Goal: Task Accomplishment & Management: Complete application form

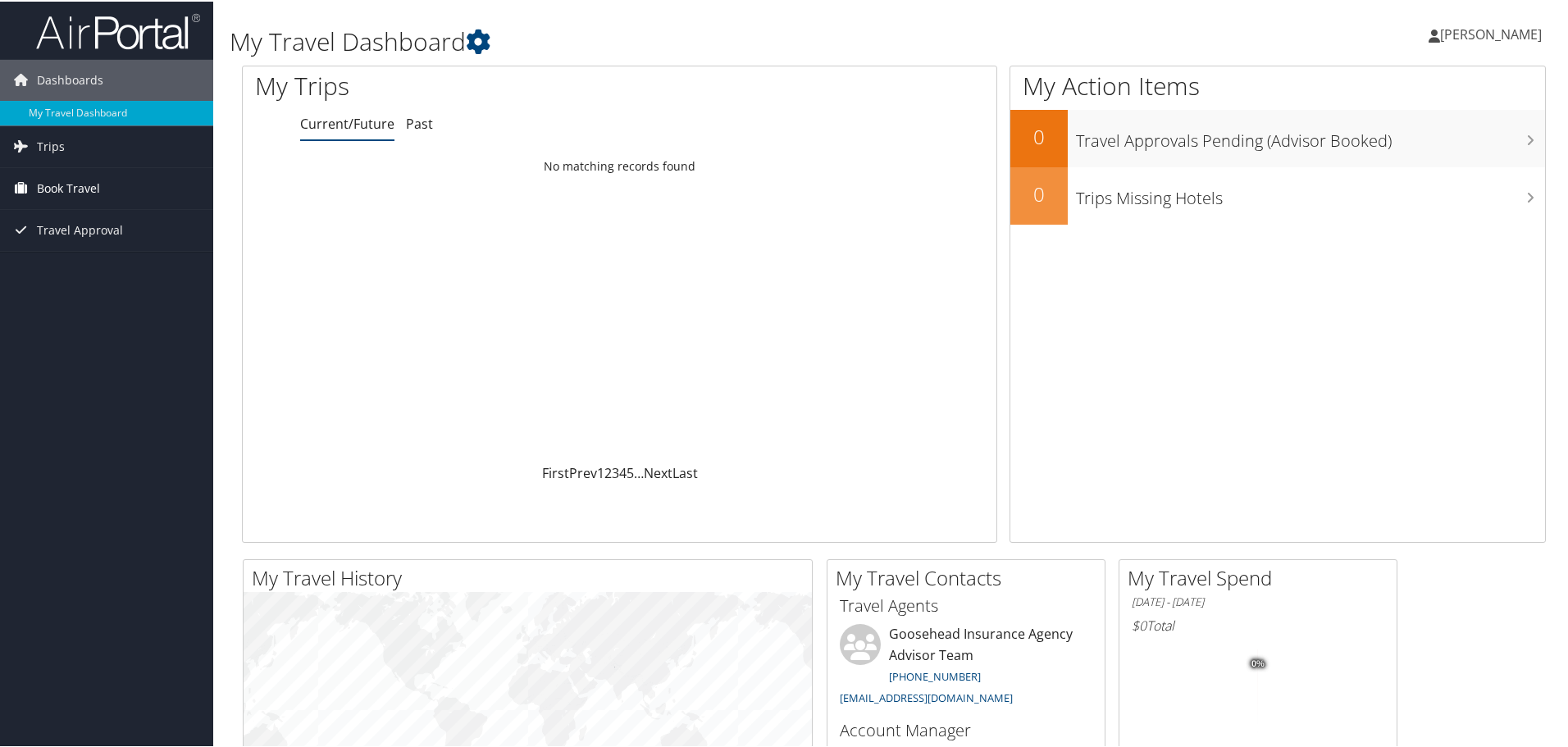
click at [90, 189] on span "Book Travel" at bounding box center [69, 187] width 63 height 41
click at [79, 144] on link "Trips" at bounding box center [106, 144] width 213 height 41
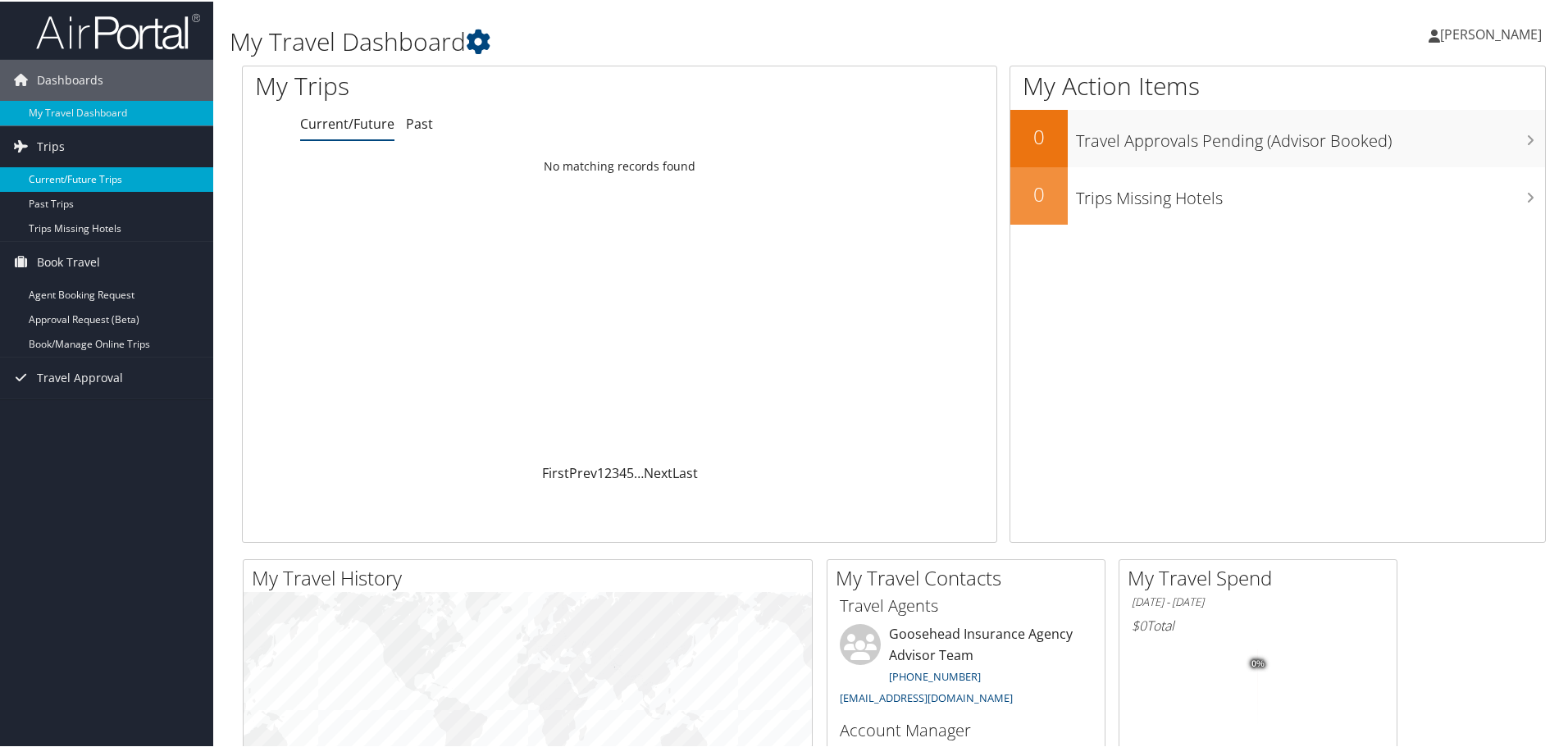
click at [68, 179] on link "Current/Future Trips" at bounding box center [106, 178] width 213 height 24
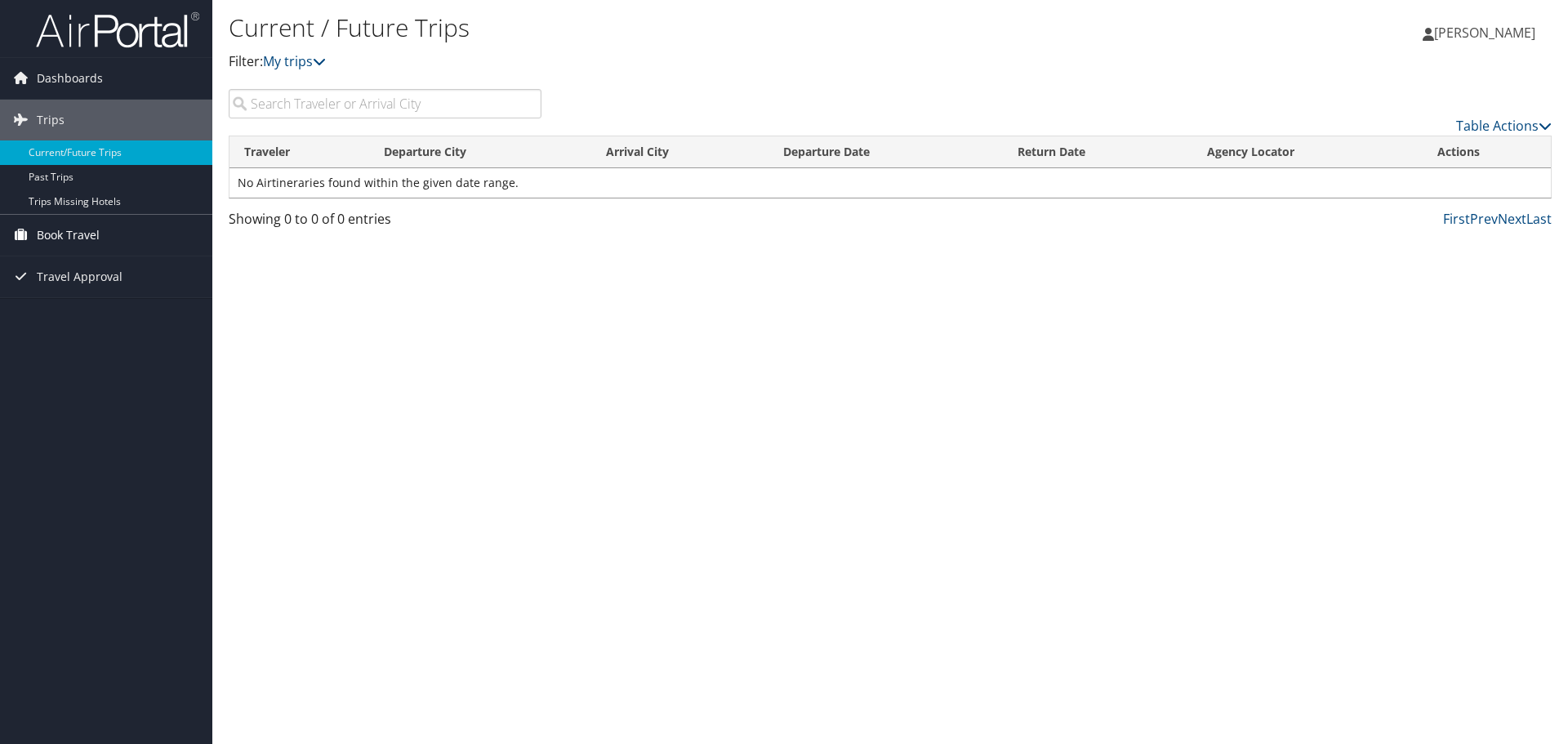
click at [102, 244] on link "Book Travel" at bounding box center [106, 235] width 212 height 41
click at [98, 265] on link "Agent Booking Request" at bounding box center [106, 267] width 212 height 24
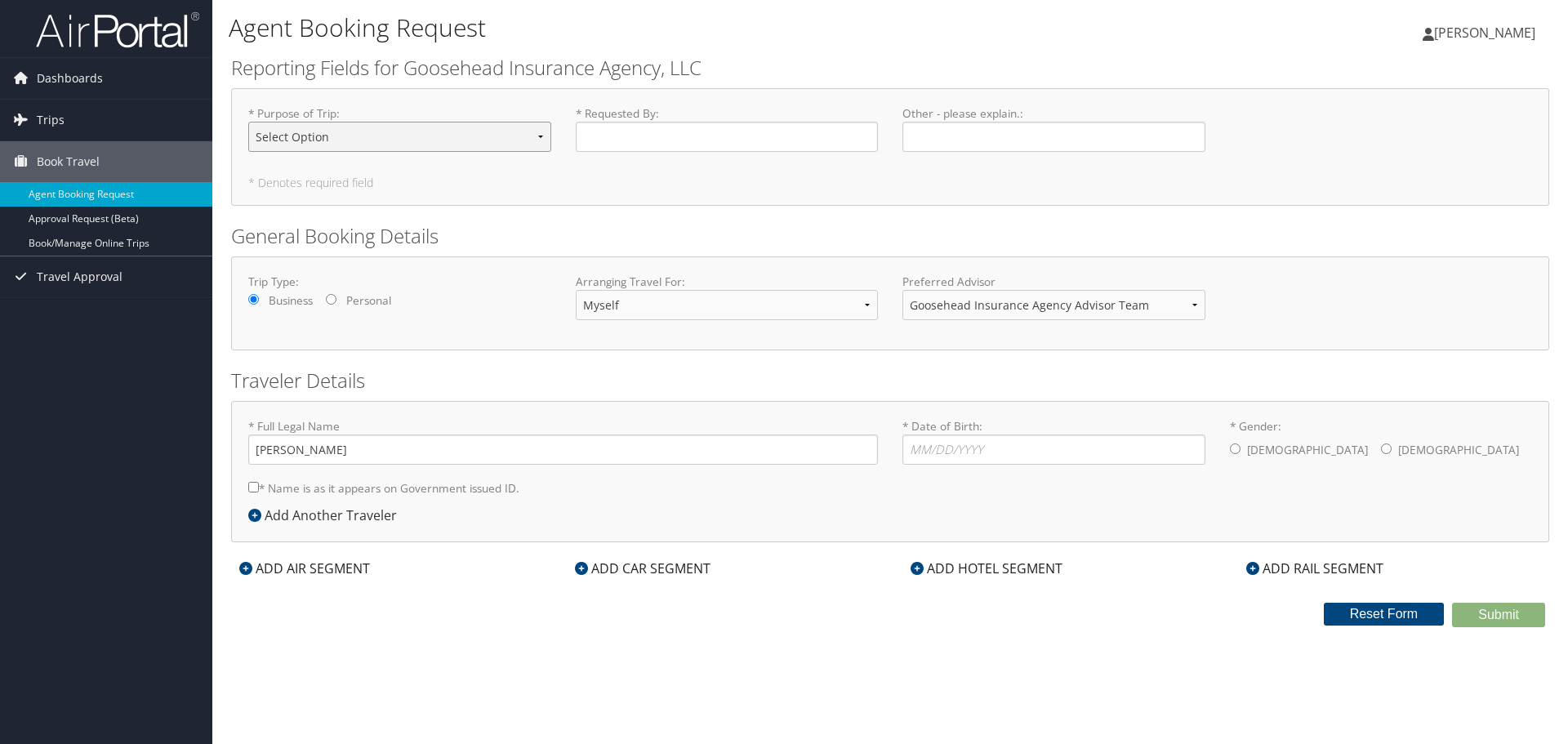
click at [382, 144] on select "Select Option Agency Site Visit - Support Campus Recruiting Visit Carrier Partn…" at bounding box center [399, 136] width 303 height 30
select select "Training - Development"
click at [248, 122] on select "Select Option Agency Site Visit - Support Campus Recruiting Visit Carrier Partn…" at bounding box center [399, 136] width 303 height 30
click at [610, 132] on input "* Requested By : Required" at bounding box center [726, 136] width 303 height 30
click at [651, 144] on input "* Requested By : Required" at bounding box center [726, 136] width 303 height 30
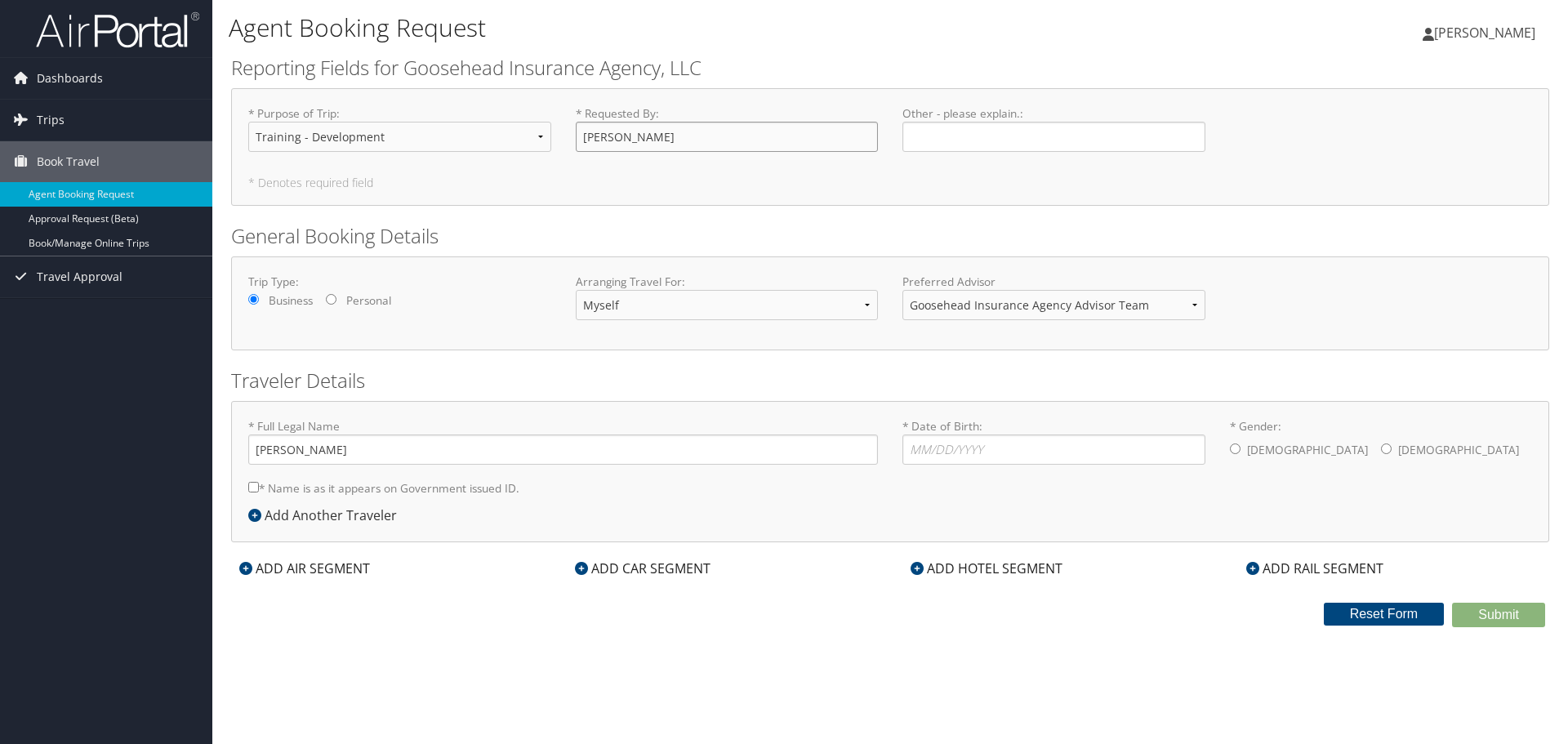
type input "[PERSON_NAME]"
click at [924, 448] on input "* Date of Birth: Invalid Date" at bounding box center [1053, 449] width 303 height 30
type input "04/01/1999"
click at [1238, 451] on input "* Gender: Male Female" at bounding box center [1236, 449] width 11 height 11
radio input "true"
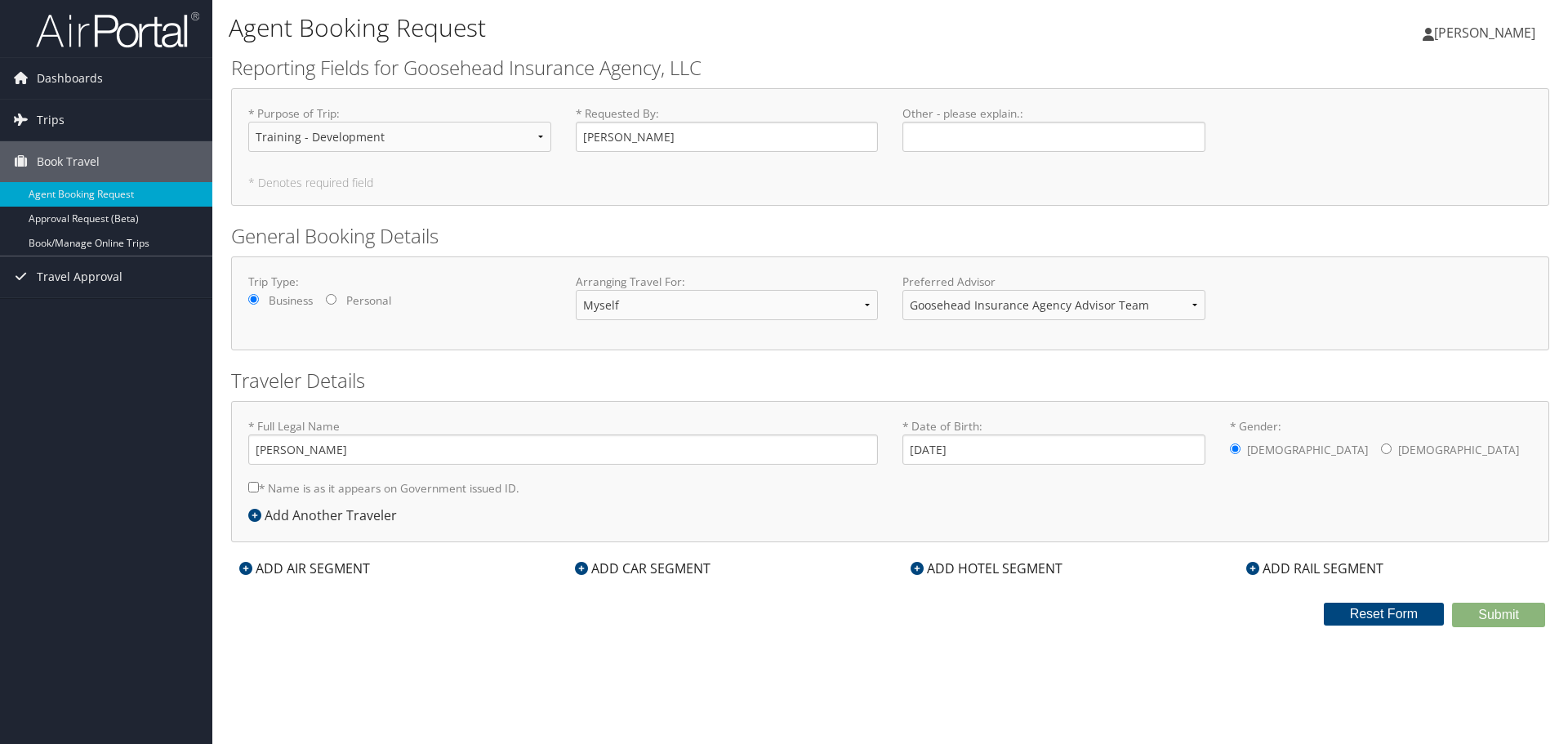
drag, startPoint x: 1506, startPoint y: 576, endPoint x: 1436, endPoint y: 579, distance: 70.1
click at [1504, 575] on div "ADD RAIL SEGMENT" at bounding box center [1394, 568] width 336 height 20
click at [247, 482] on div "* Full Legal Name Ryan French * Name is as it appears on Government issued ID. …" at bounding box center [563, 461] width 654 height 88
click at [252, 488] on input "* Name is as it appears on Government issued ID." at bounding box center [254, 487] width 11 height 11
checkbox input "true"
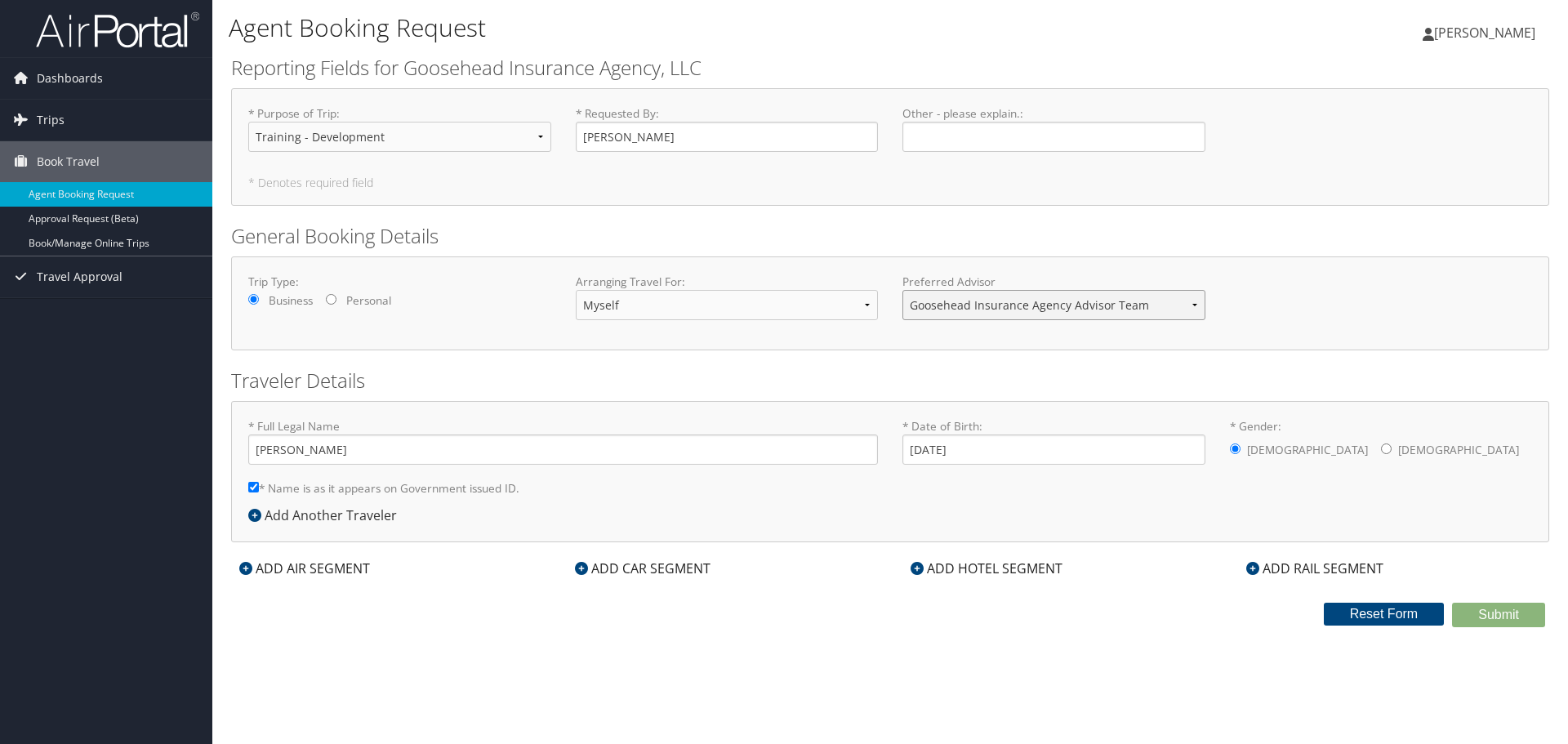
click at [1062, 302] on select "Goosehead Insurance Agency Advisor Team" at bounding box center [1053, 304] width 303 height 30
click at [816, 303] on select "Myself Another Traveler Guest Traveler" at bounding box center [726, 304] width 303 height 30
click at [1073, 451] on input "04/01/1999" at bounding box center [1053, 449] width 303 height 30
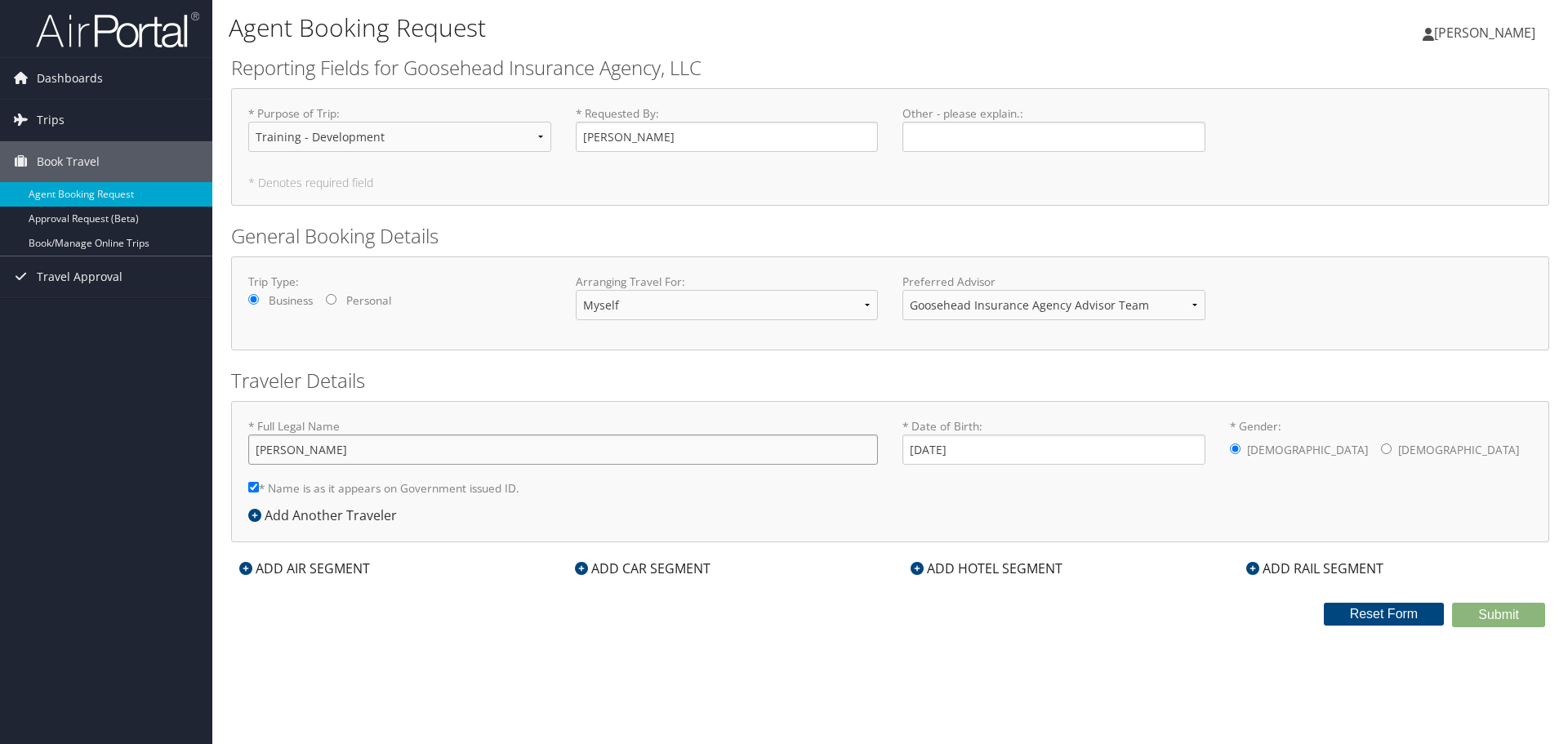
click at [569, 447] on input "Ryan French" at bounding box center [563, 449] width 630 height 30
click at [291, 450] on input "Ryan French" at bounding box center [563, 449] width 630 height 30
click at [285, 450] on input "Ryan French" at bounding box center [563, 449] width 630 height 30
type input "[PERSON_NAME]"
click at [1461, 657] on div "Agent Booking Request Ryan French Ryan French My Settings Travel Agency Contact…" at bounding box center [890, 372] width 1356 height 744
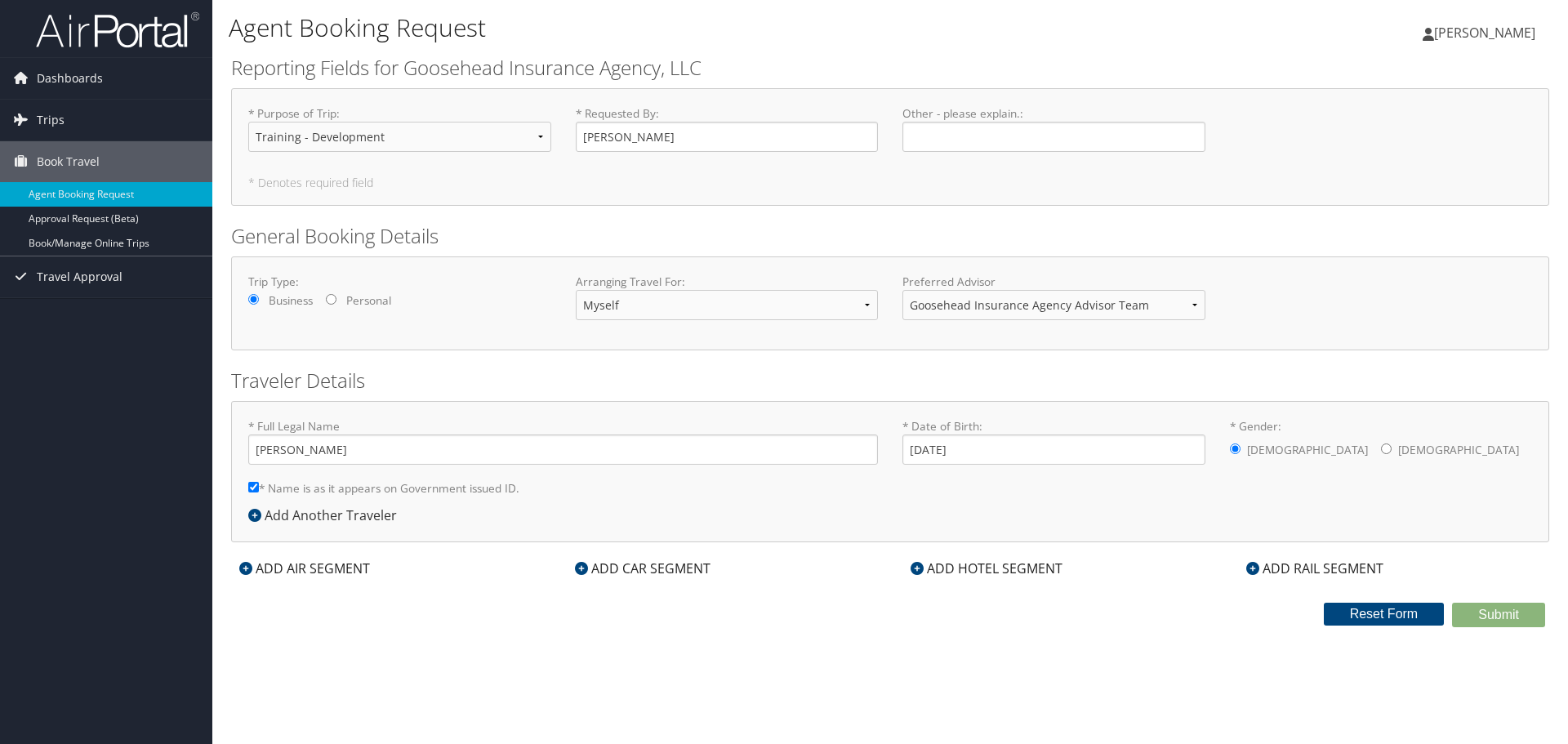
drag, startPoint x: 1124, startPoint y: 475, endPoint x: 1100, endPoint y: 472, distance: 24.2
click at [1106, 476] on div "* Date of Birth: 04/01/1999 Invalid Date" at bounding box center [1053, 448] width 328 height 60
click at [690, 292] on select "Myself Another Traveler Guest Traveler" at bounding box center [726, 304] width 303 height 30
click at [732, 205] on div "* Purpose of Trip : Select Option Agency Site Visit - Support Campus Recruiting…" at bounding box center [890, 147] width 1318 height 117
click at [423, 190] on div "* Purpose of Trip : Select Option Agency Site Visit - Support Campus Recruiting…" at bounding box center [890, 147] width 1318 height 117
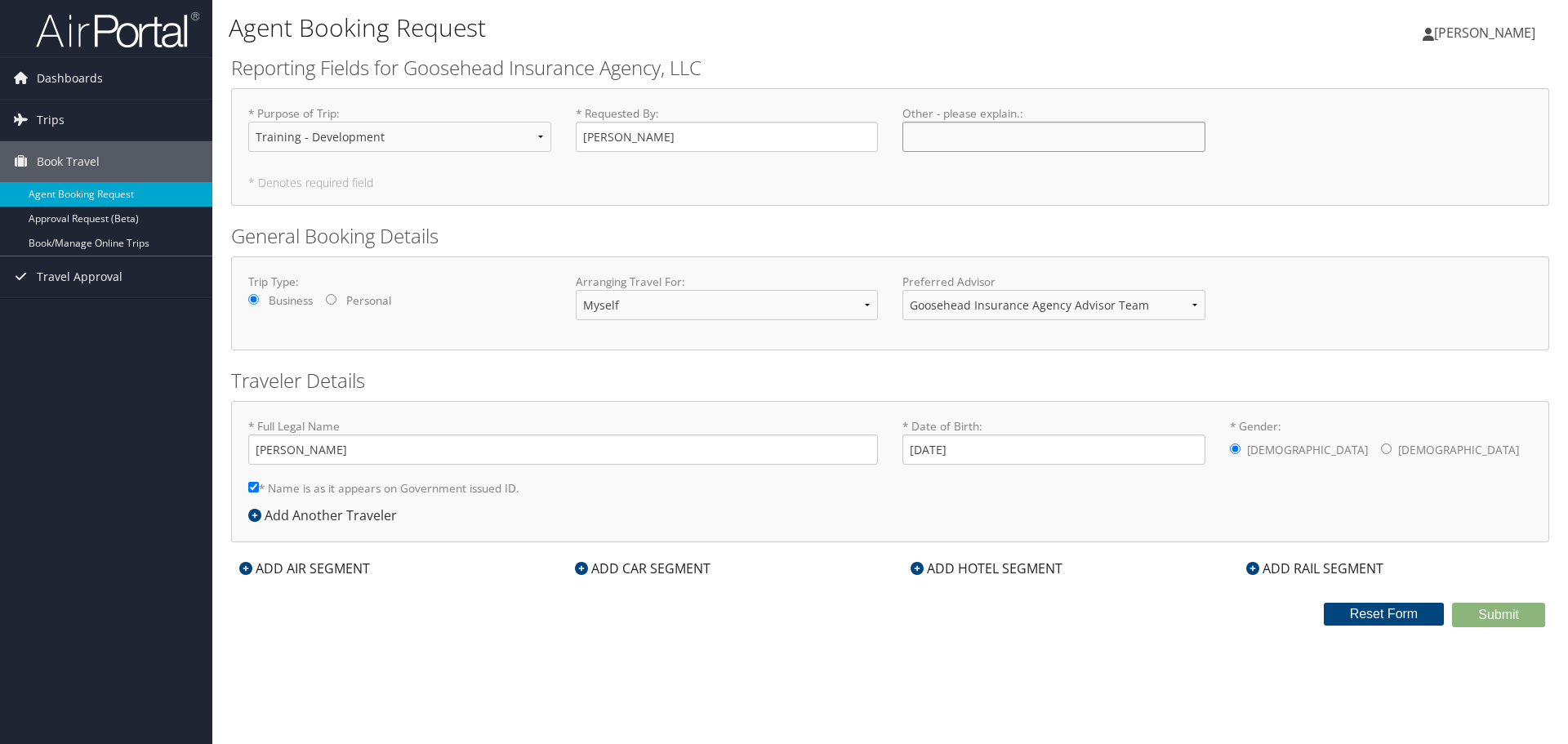
click at [929, 133] on input "Other - please explain. : Required" at bounding box center [1053, 136] width 303 height 30
type input "Flight School"
click at [1386, 137] on div "* Purpose of Trip : Select Option Agency Site Visit - Support Campus Recruiting…" at bounding box center [890, 135] width 1308 height 60
click at [614, 239] on h2 "General Booking Details" at bounding box center [890, 236] width 1318 height 28
drag, startPoint x: 430, startPoint y: 285, endPoint x: 413, endPoint y: 300, distance: 22.7
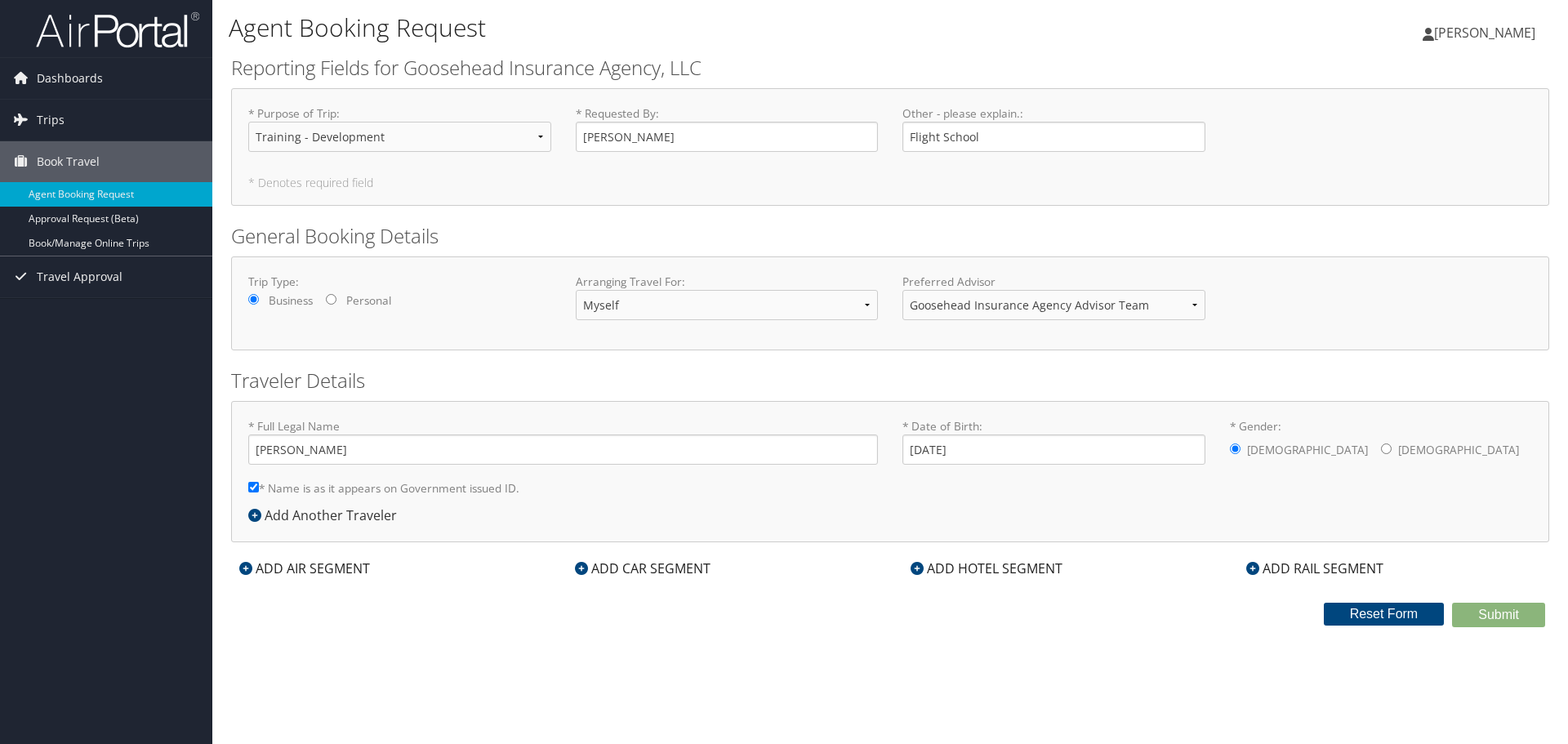
click at [430, 285] on label "Trip Type:" at bounding box center [399, 282] width 303 height 16
click at [1247, 532] on div "* Full Legal Name Ryan French * Name is as it appears on Government issued ID. …" at bounding box center [890, 471] width 1318 height 141
drag, startPoint x: 1280, startPoint y: 109, endPoint x: 1257, endPoint y: 144, distance: 41.9
click at [1261, 136] on div "* Purpose of Trip : Select Option Agency Site Visit - Support Campus Recruiting…" at bounding box center [890, 135] width 1308 height 60
click at [821, 229] on h2 "General Booking Details" at bounding box center [890, 236] width 1318 height 28
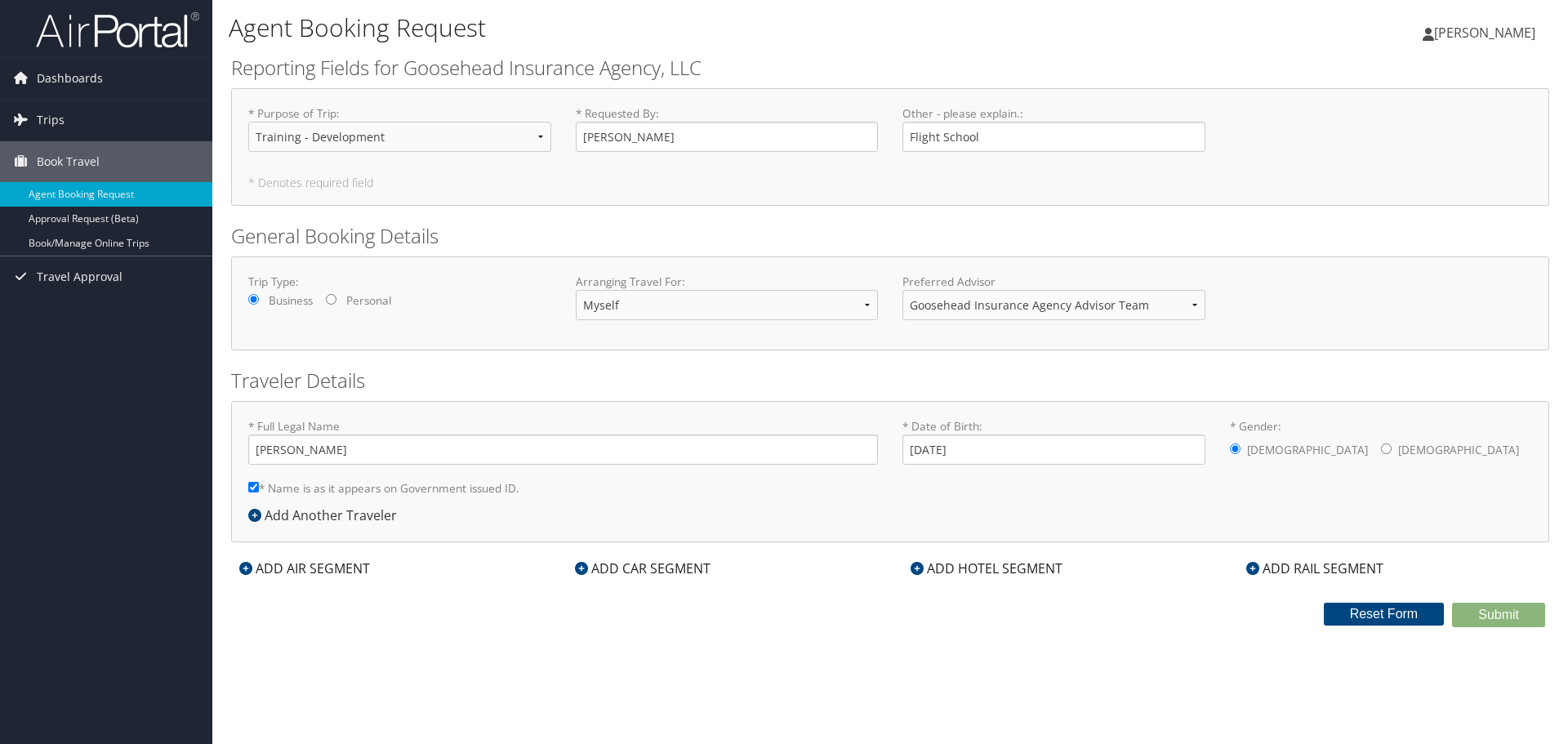
click at [328, 299] on input "Personal" at bounding box center [331, 299] width 11 height 11
radio input "true"
click at [332, 299] on input "Personal" at bounding box center [331, 299] width 11 height 11
click at [257, 295] on input "Business" at bounding box center [254, 299] width 11 height 11
radio input "true"
